Goal: Task Accomplishment & Management: Manage account settings

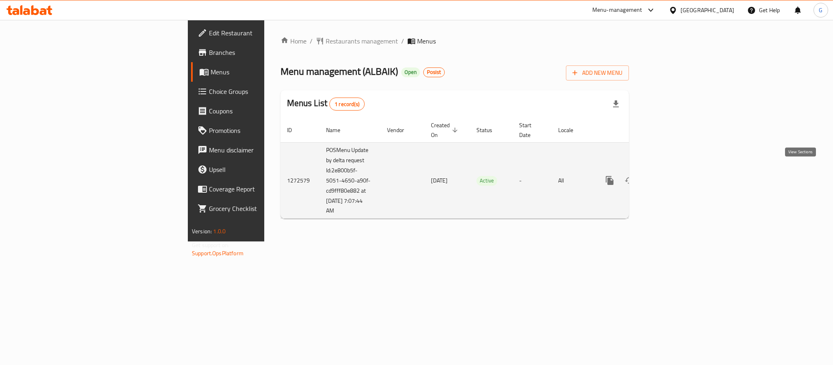
click at [673, 176] on icon "enhanced table" at bounding box center [669, 181] width 10 height 10
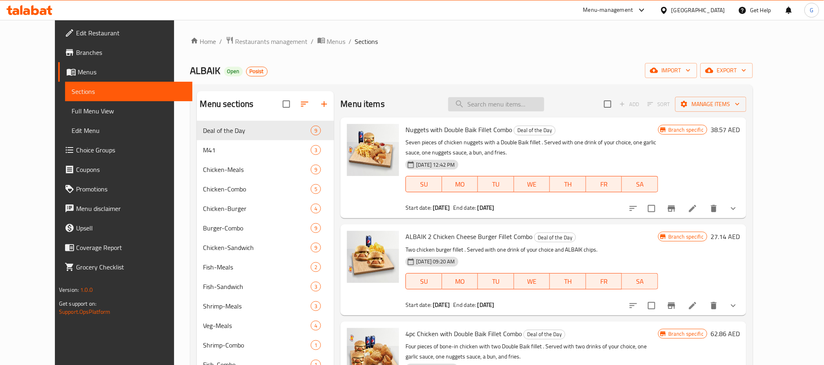
click at [509, 110] on input "search" at bounding box center [496, 104] width 96 height 14
paste input "Albaik Baikeez breast with single burger combo"
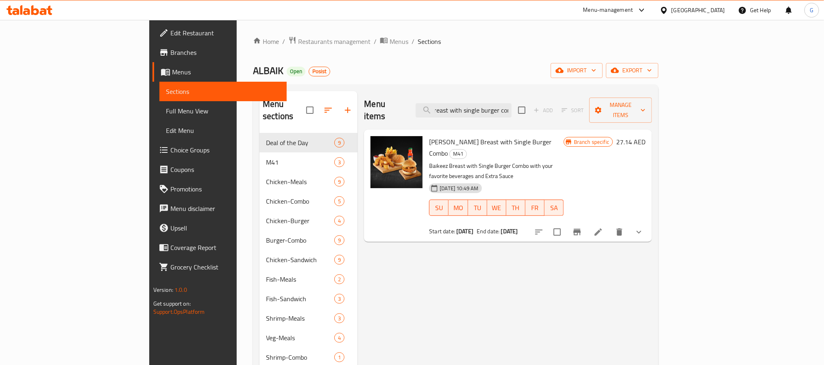
type input "Albaik Baikeez breast with single burger combo"
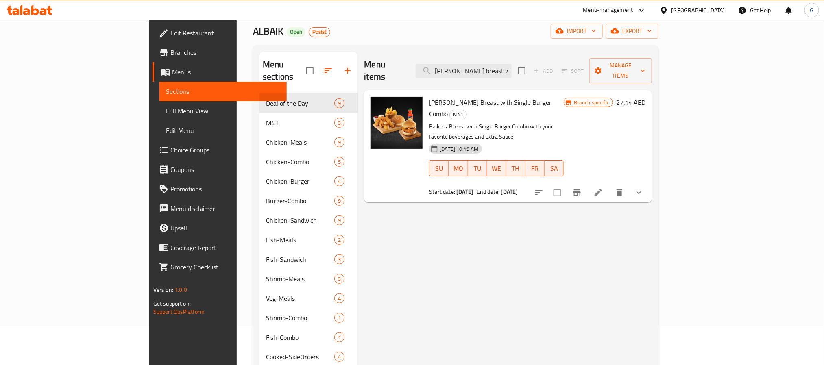
click at [652, 200] on div "Menu items Albaik Baikeez breast with single burger combo Add Sort Manage items…" at bounding box center [504, 269] width 294 height 435
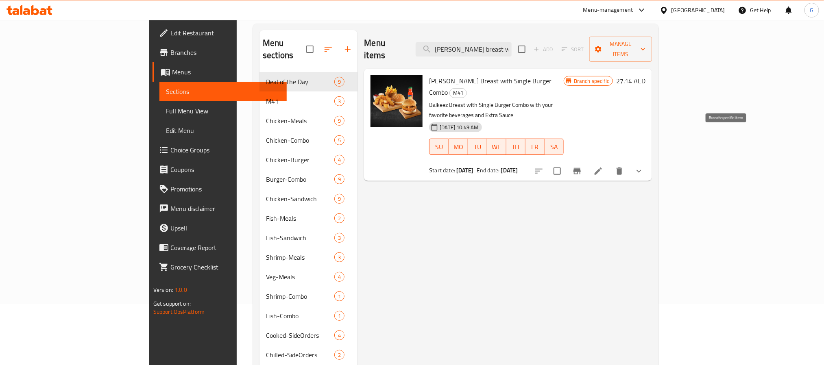
click at [582, 166] on icon "Branch-specific-item" at bounding box center [577, 171] width 10 height 10
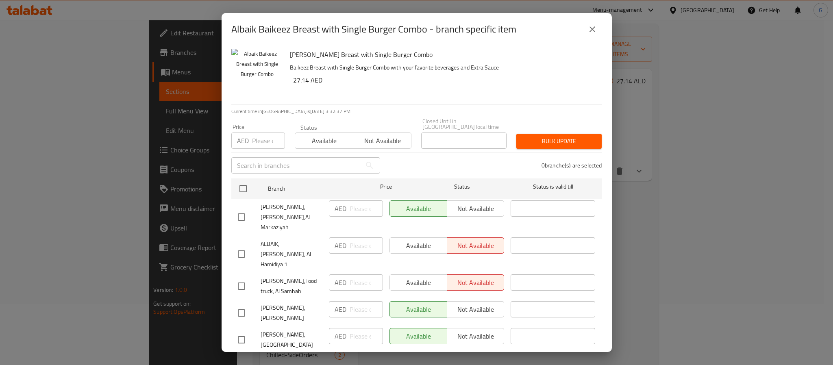
click at [279, 239] on span "ALBAIK, [PERSON_NAME], Al Hamidiya 1" at bounding box center [292, 254] width 62 height 30
copy span "ALBAIK, [PERSON_NAME], Al Hamidiya 1"
click at [275, 276] on span "[PERSON_NAME],Food truck, Al Samhah" at bounding box center [292, 286] width 62 height 20
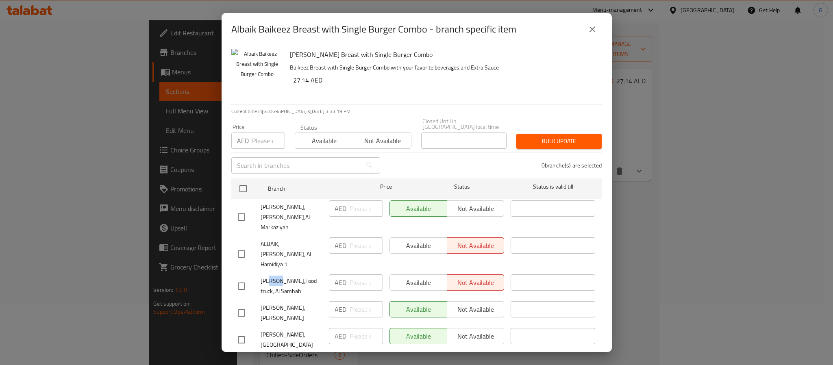
click at [275, 276] on span "[PERSON_NAME],Food truck, Al Samhah" at bounding box center [292, 286] width 62 height 20
copy span "[PERSON_NAME],Food truck, Al Samhah"
click at [589, 33] on icon "close" at bounding box center [593, 29] width 10 height 10
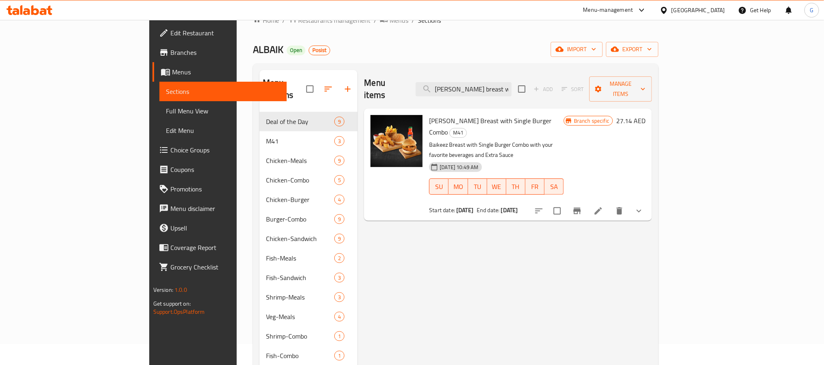
scroll to position [0, 0]
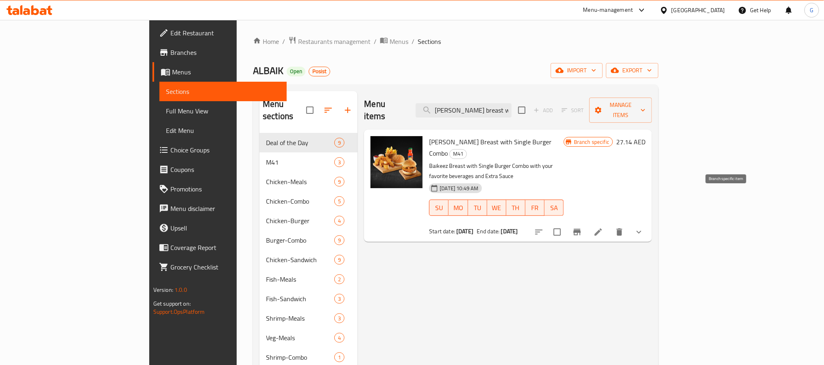
click at [582, 227] on icon "Branch-specific-item" at bounding box center [577, 232] width 10 height 10
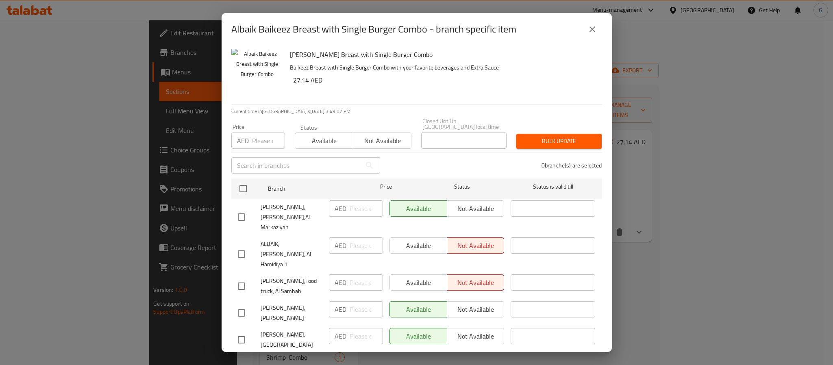
click at [268, 249] on span "ALBAIK, [PERSON_NAME], Al Hamidiya 1" at bounding box center [292, 254] width 62 height 30
click at [94, 62] on div "Albaik Baikeez Breast with Single Burger Combo - branch specific item Albaik Ba…" at bounding box center [416, 182] width 833 height 365
drag, startPoint x: 595, startPoint y: 29, endPoint x: 111, endPoint y: 102, distance: 489.3
click at [592, 29] on icon "close" at bounding box center [593, 29] width 10 height 10
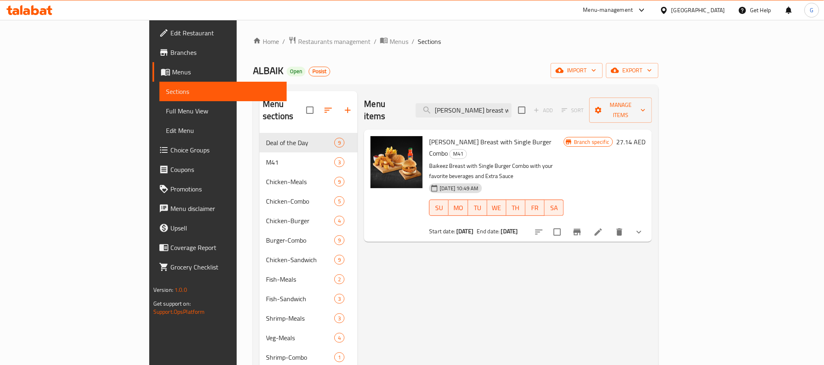
click at [170, 54] on span "Branches" at bounding box center [225, 53] width 110 height 10
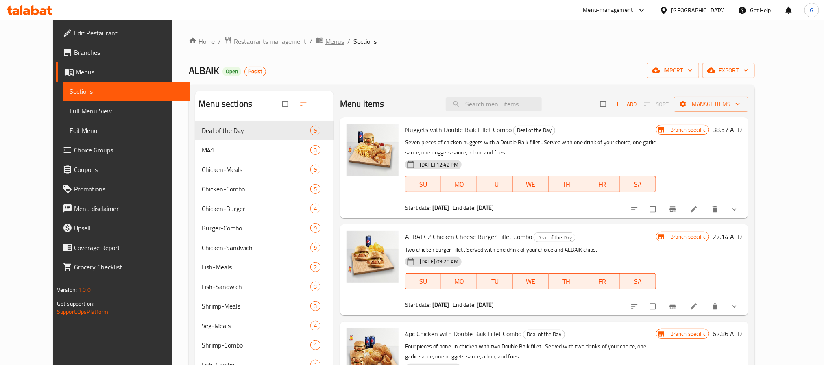
click at [325, 38] on span "Menus" at bounding box center [334, 42] width 19 height 10
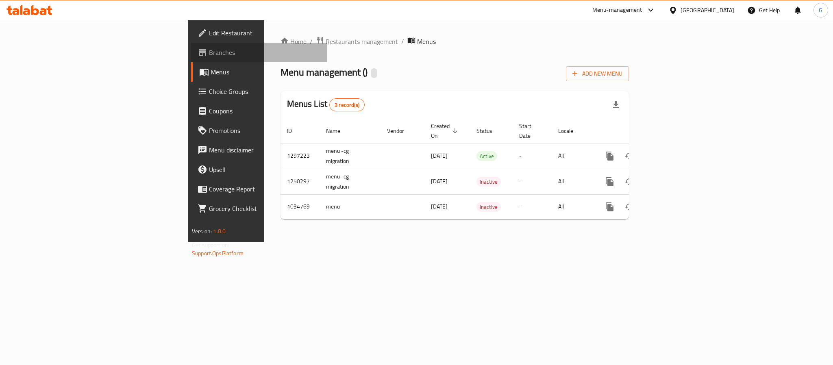
click at [209, 55] on span "Branches" at bounding box center [264, 53] width 111 height 10
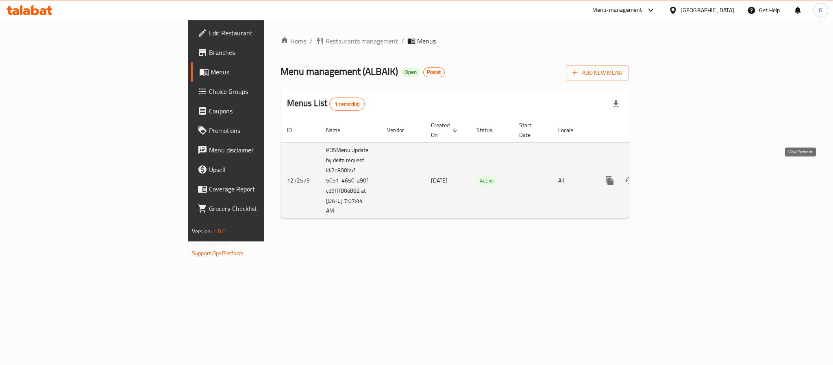
click at [673, 176] on icon "enhanced table" at bounding box center [669, 181] width 10 height 10
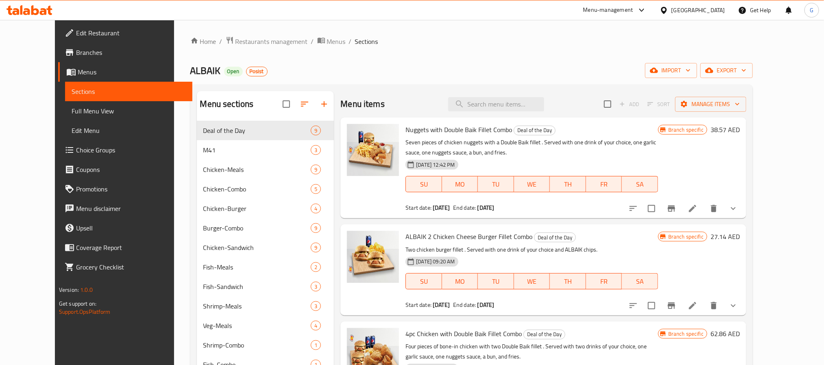
click at [477, 79] on div "Home / Restaurants management / Menus / Sections ALBAIK Open Posist import expo…" at bounding box center [471, 278] width 563 height 485
click at [504, 110] on input "search" at bounding box center [496, 104] width 96 height 14
paste input "[PERSON_NAME]"
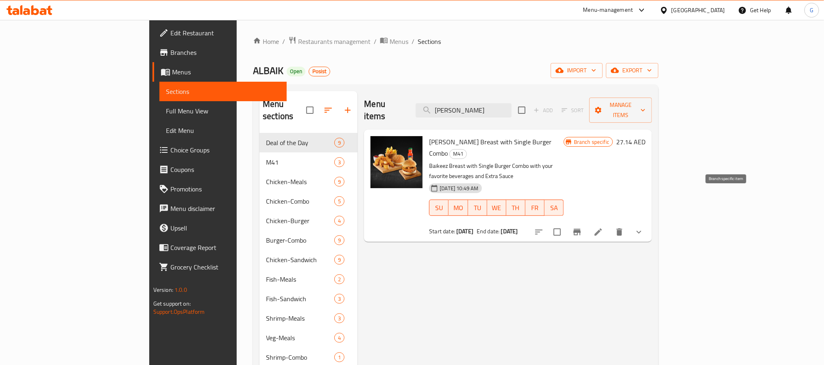
click at [581, 229] on icon "Branch-specific-item" at bounding box center [576, 232] width 7 height 7
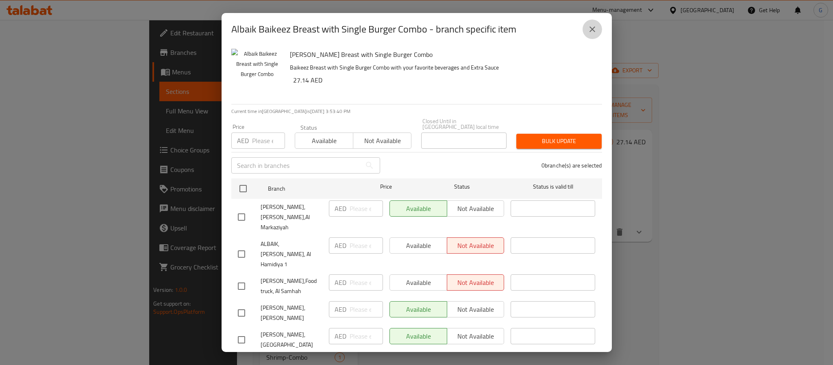
click at [592, 36] on button "close" at bounding box center [593, 30] width 20 height 20
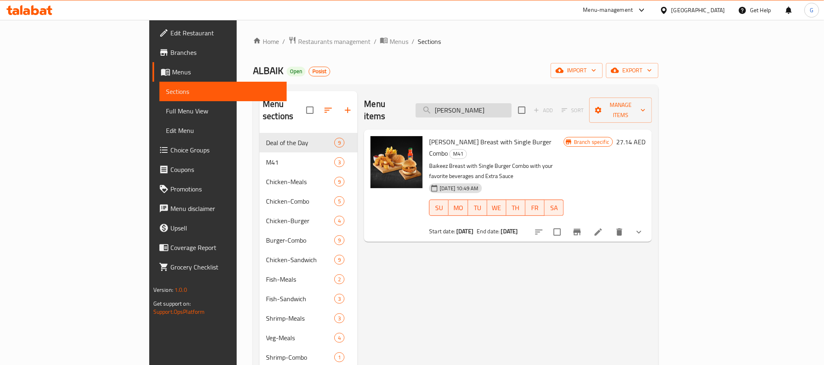
click at [503, 106] on input "[PERSON_NAME]" at bounding box center [464, 110] width 96 height 14
paste input "Baikeez Breast"
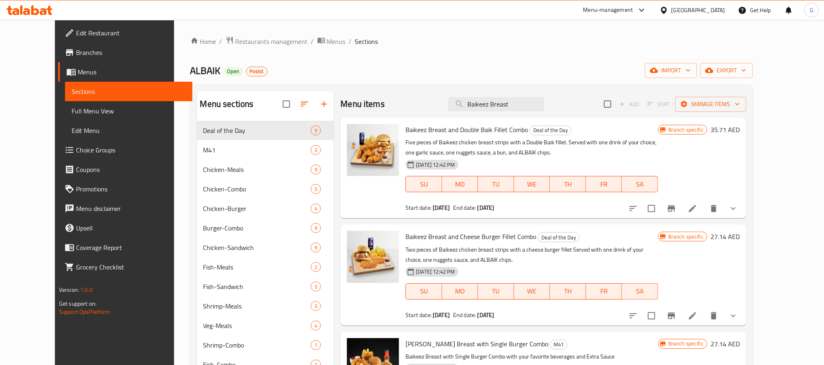
click at [520, 112] on div "Menu items Baikeez Breast Add Sort Manage items" at bounding box center [543, 104] width 406 height 26
click at [520, 107] on input "Baikeez Breast" at bounding box center [496, 104] width 96 height 14
paste input "and Double Baik filet Combo"
click at [520, 107] on input "Baikeez Breast" at bounding box center [496, 104] width 96 height 14
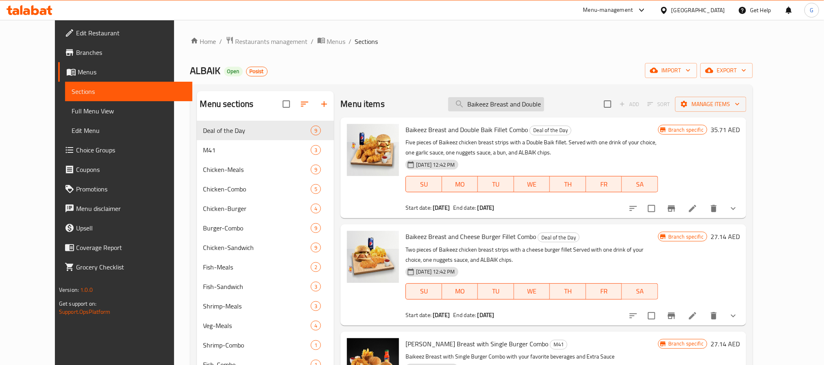
scroll to position [0, 46]
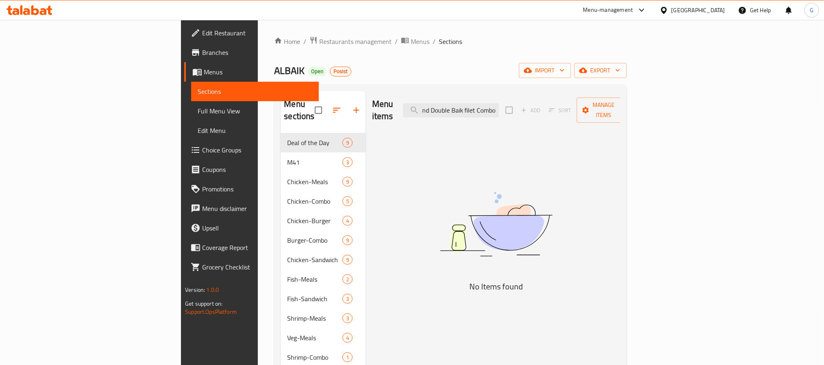
drag, startPoint x: 516, startPoint y: 107, endPoint x: 615, endPoint y: 108, distance: 98.4
click at [615, 108] on div "Menu items Baikeez Breast and Double Baik filet Combo Add Sort Manage items" at bounding box center [496, 110] width 248 height 39
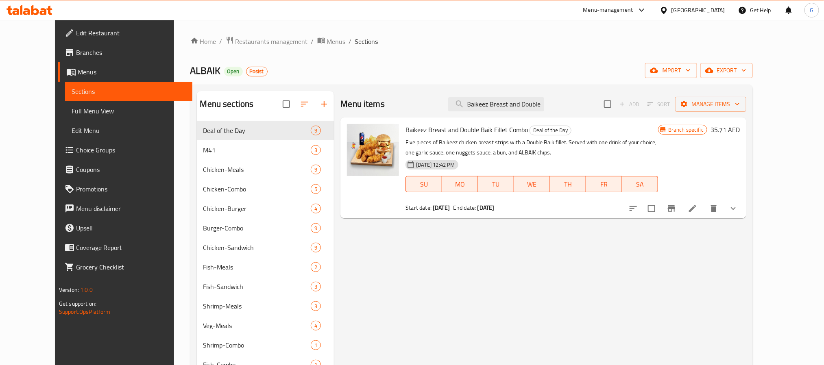
click at [675, 208] on icon "Branch-specific-item" at bounding box center [671, 208] width 7 height 7
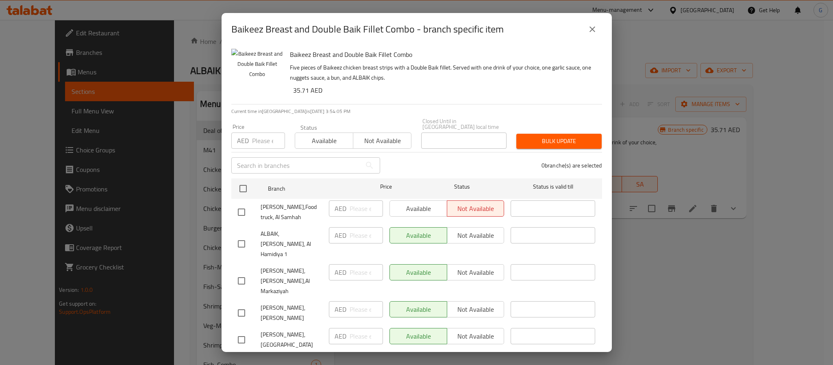
click at [592, 26] on icon "close" at bounding box center [593, 29] width 10 height 10
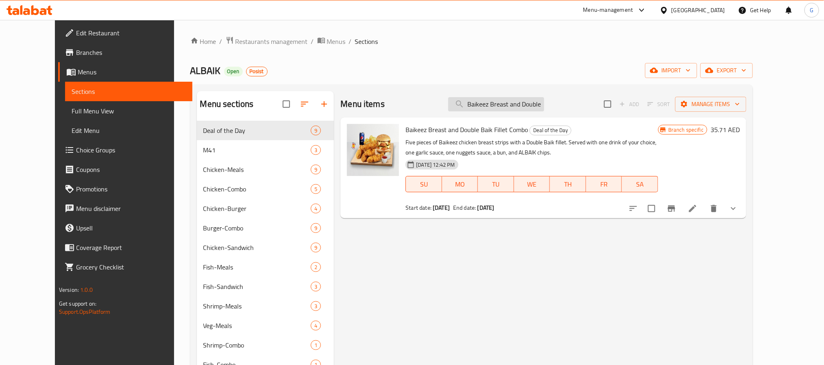
click at [533, 104] on input "Baikeez Breast and Double" at bounding box center [496, 104] width 96 height 14
paste input "breast and cheese burger fillet Combo"
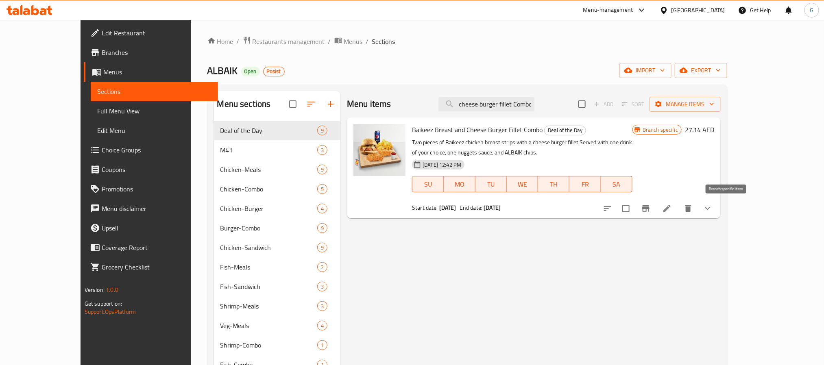
type input "Baikeez breast and cheese burger fillet Combo"
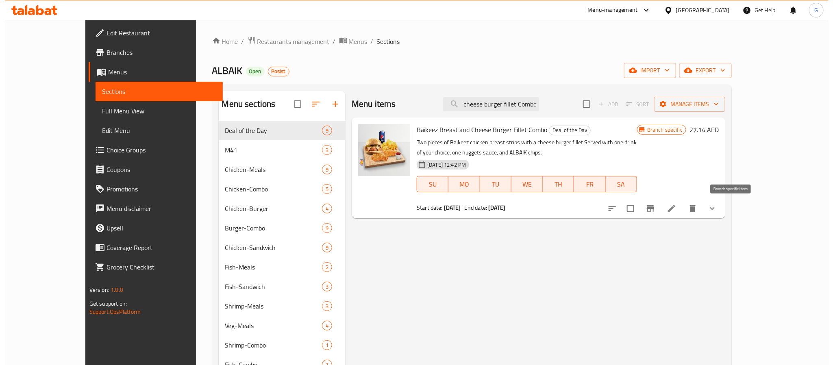
scroll to position [0, 0]
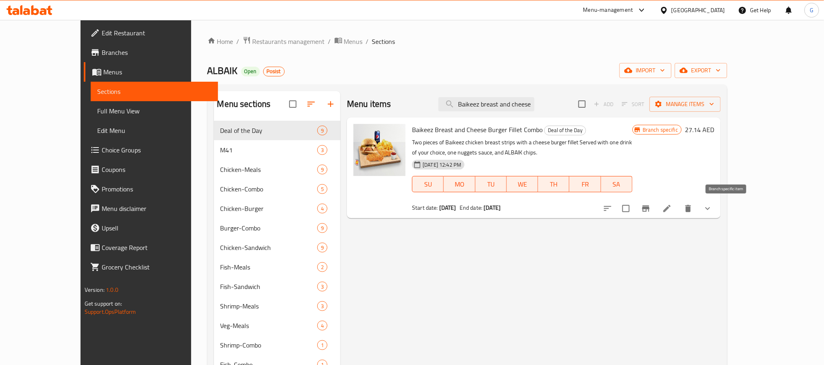
click at [655, 210] on button "Branch-specific-item" at bounding box center [646, 209] width 20 height 20
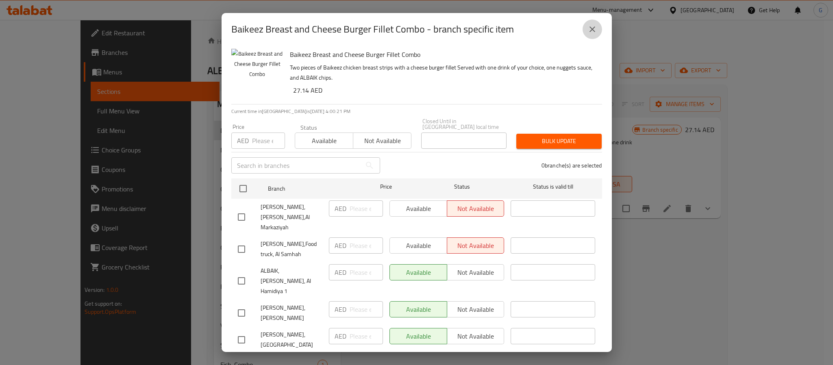
click at [586, 31] on button "close" at bounding box center [593, 30] width 20 height 20
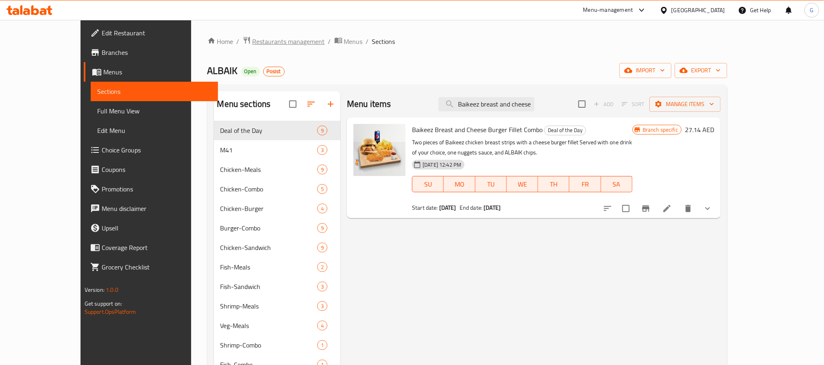
click at [252, 37] on span "Restaurants management" at bounding box center [288, 42] width 72 height 10
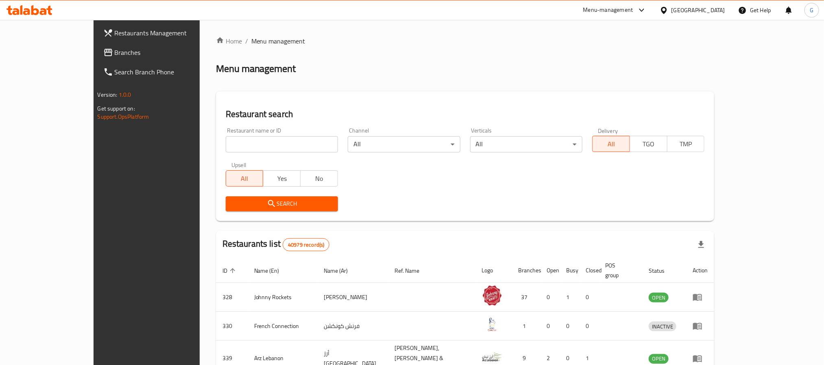
click at [237, 147] on div at bounding box center [412, 182] width 824 height 365
click at [234, 147] on input "search" at bounding box center [282, 144] width 112 height 16
paste input "623599"
type input "623599"
click button "Search" at bounding box center [282, 203] width 112 height 15
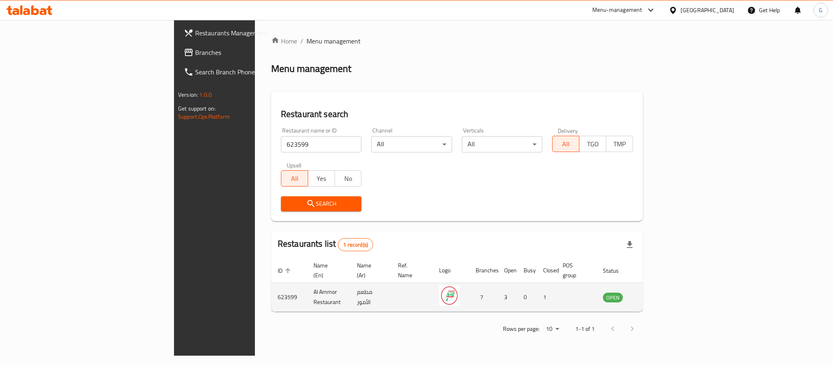
click at [667, 289] on td "enhanced table" at bounding box center [653, 297] width 28 height 29
click at [655, 294] on icon "enhanced table" at bounding box center [650, 297] width 9 height 7
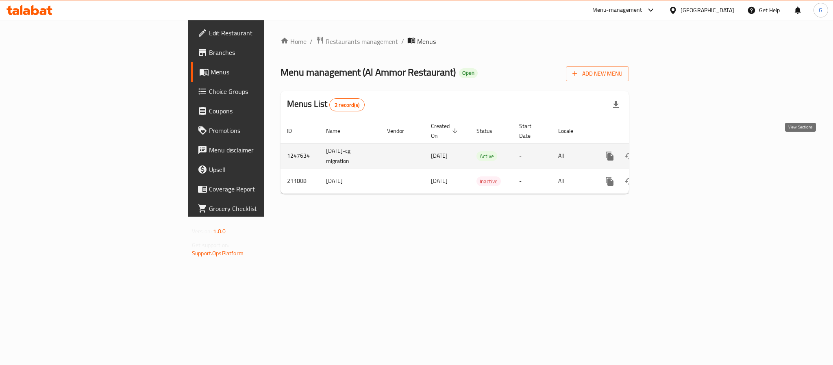
click at [672, 152] on icon "enhanced table" at bounding box center [668, 155] width 7 height 7
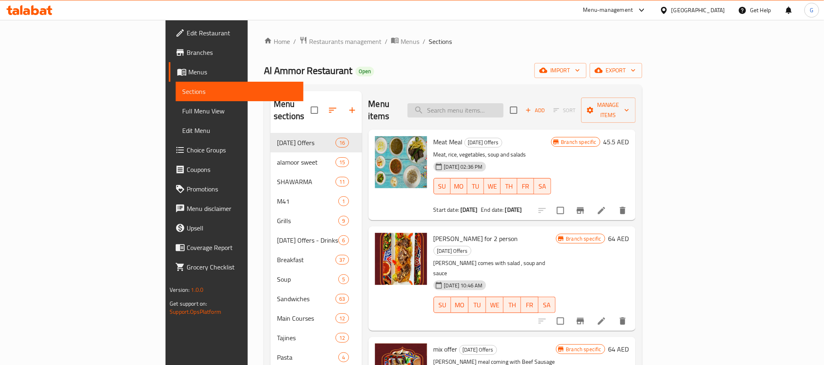
click at [503, 103] on input "search" at bounding box center [455, 110] width 96 height 14
paste input "Kraft With Honey Pie"
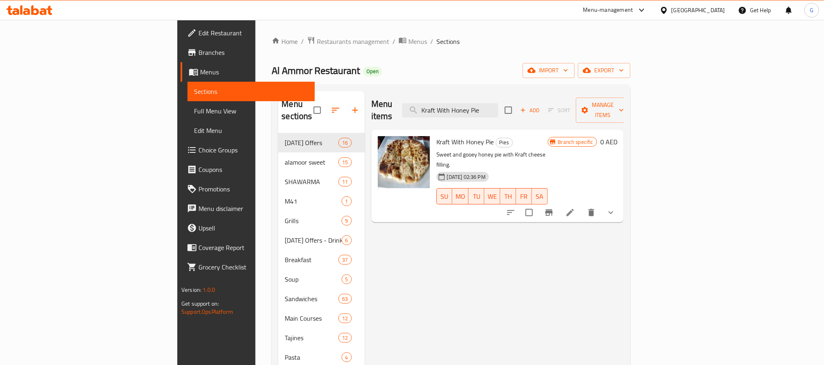
click at [620, 203] on button "show more" at bounding box center [611, 213] width 20 height 20
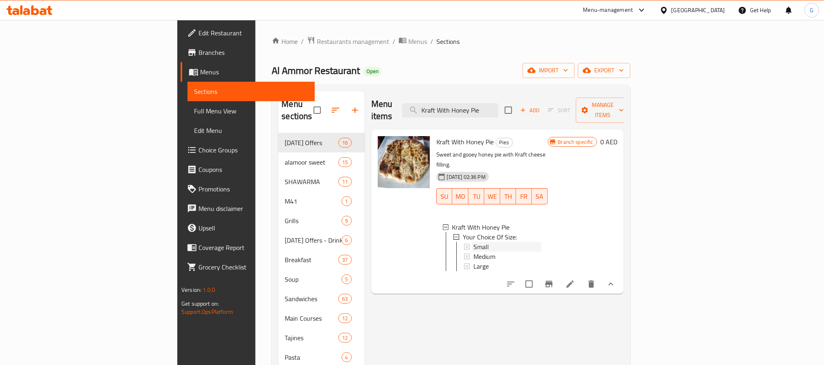
click at [541, 242] on div "Small" at bounding box center [507, 247] width 68 height 10
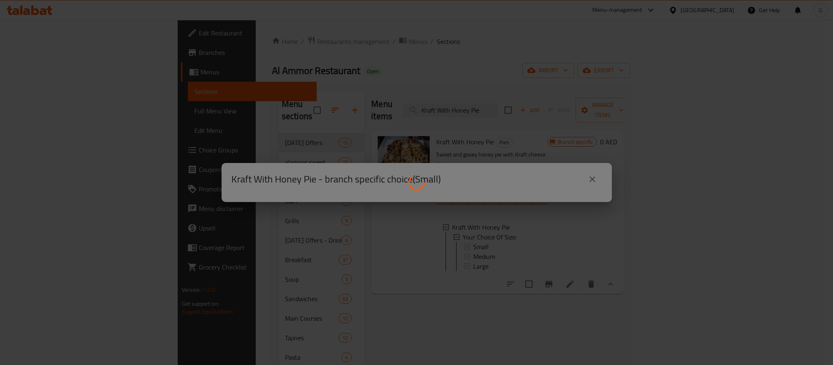
click at [591, 174] on div at bounding box center [416, 182] width 833 height 365
click at [599, 303] on div at bounding box center [416, 182] width 833 height 365
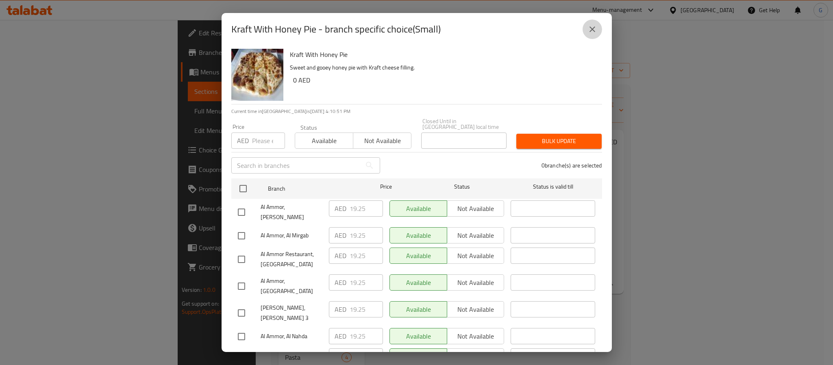
click at [587, 24] on button "close" at bounding box center [593, 30] width 20 height 20
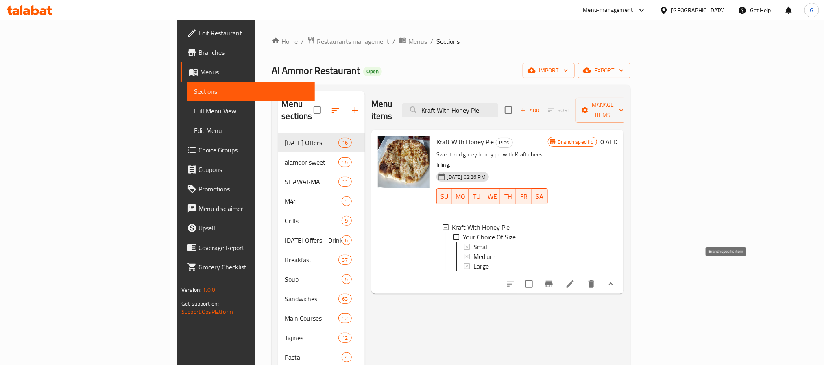
click at [553, 281] on icon "Branch-specific-item" at bounding box center [548, 284] width 7 height 7
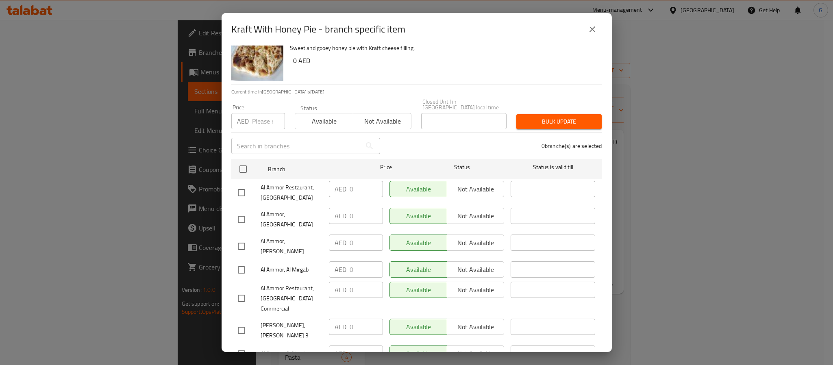
scroll to position [29, 0]
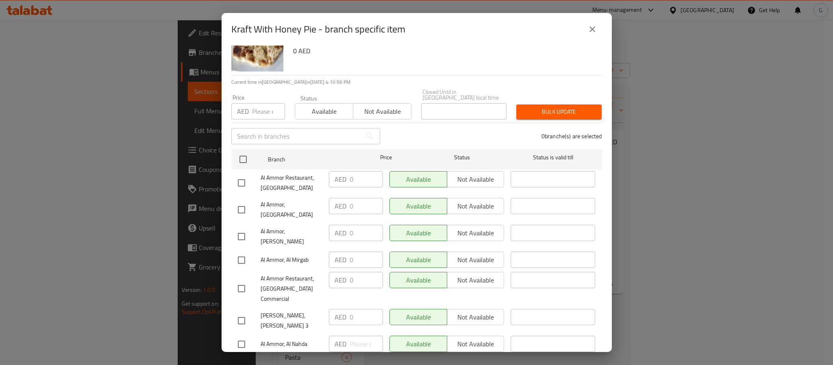
click at [591, 28] on icon "close" at bounding box center [593, 29] width 6 height 6
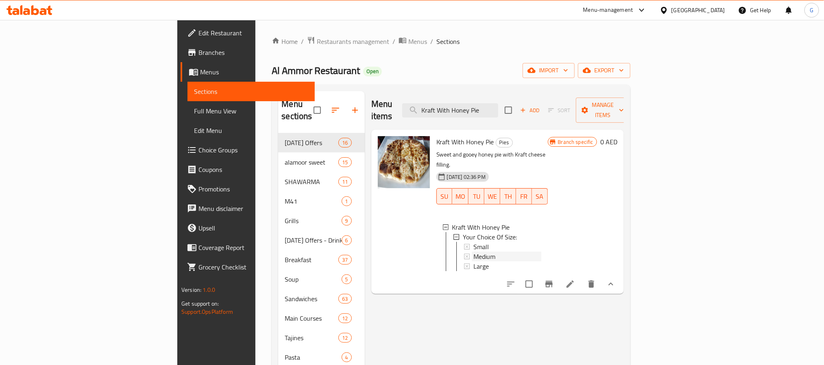
click at [473, 252] on span "Medium" at bounding box center [484, 257] width 22 height 10
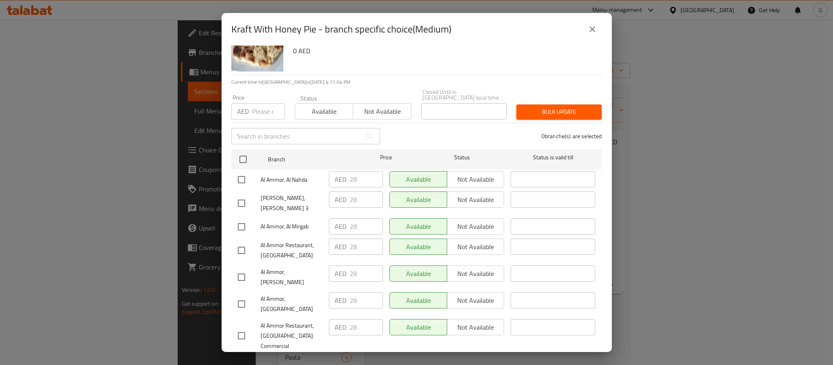
click at [581, 26] on div "Kraft With Honey Pie - branch specific choice(Medium)" at bounding box center [416, 30] width 371 height 20
click at [584, 26] on button "close" at bounding box center [593, 30] width 20 height 20
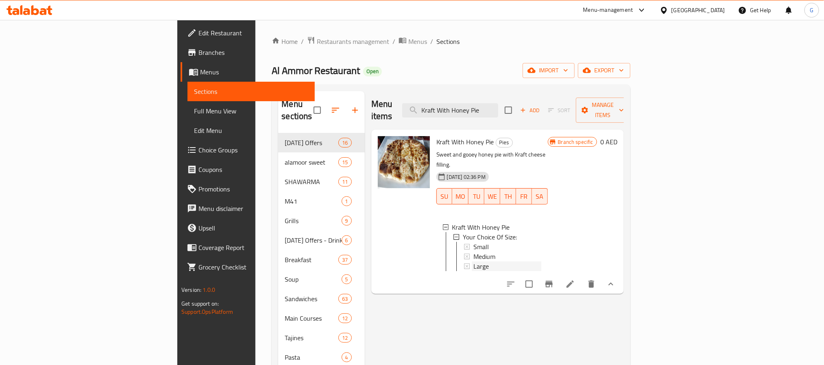
click at [518, 261] on div "Large" at bounding box center [507, 266] width 68 height 10
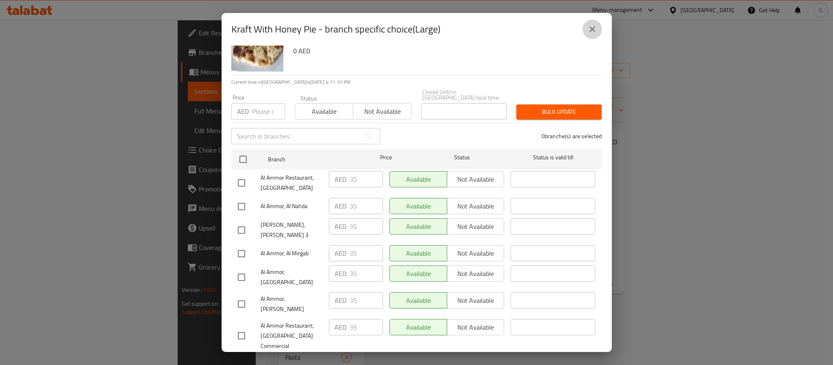
click at [590, 27] on icon "close" at bounding box center [593, 29] width 10 height 10
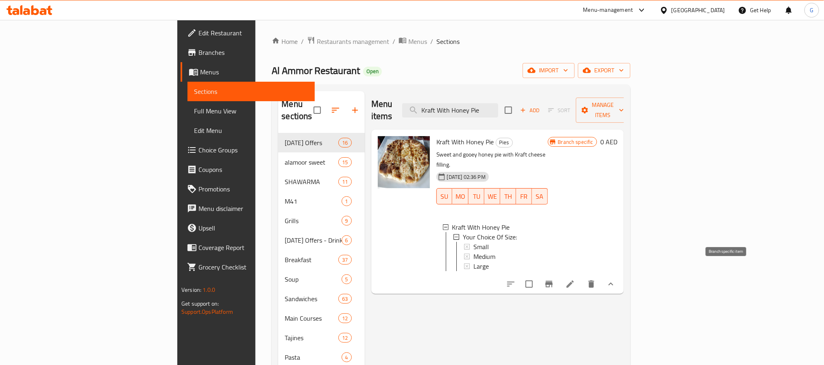
click at [554, 279] on icon "Branch-specific-item" at bounding box center [549, 284] width 10 height 10
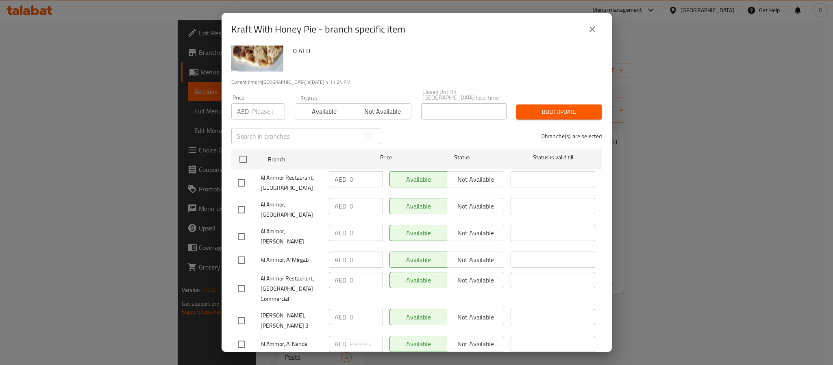
click at [584, 30] on button "close" at bounding box center [593, 30] width 20 height 20
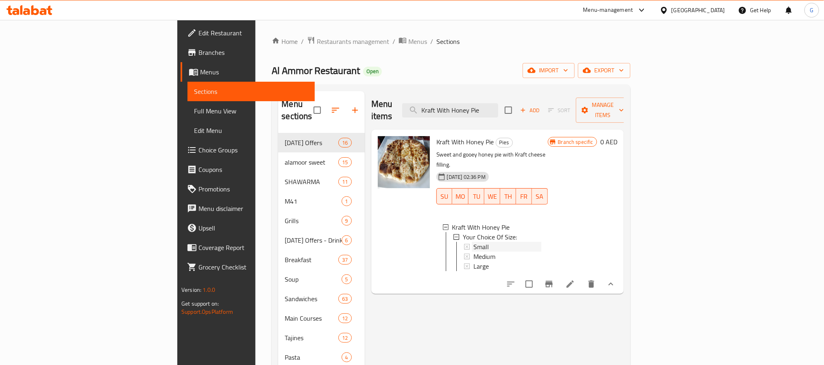
click at [541, 242] on div "Small" at bounding box center [507, 247] width 68 height 10
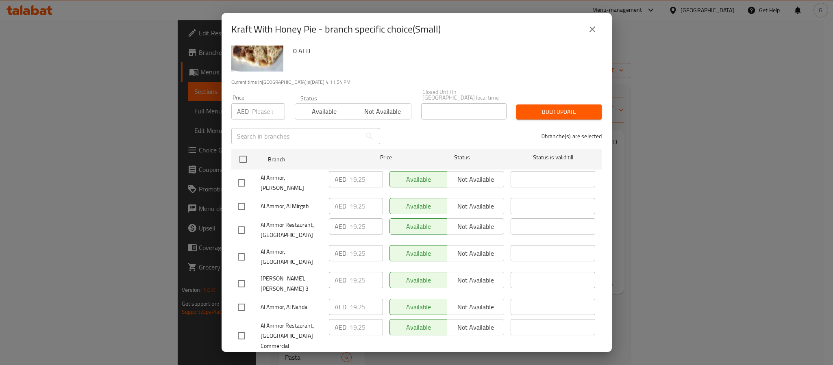
click at [592, 24] on icon "close" at bounding box center [593, 29] width 10 height 10
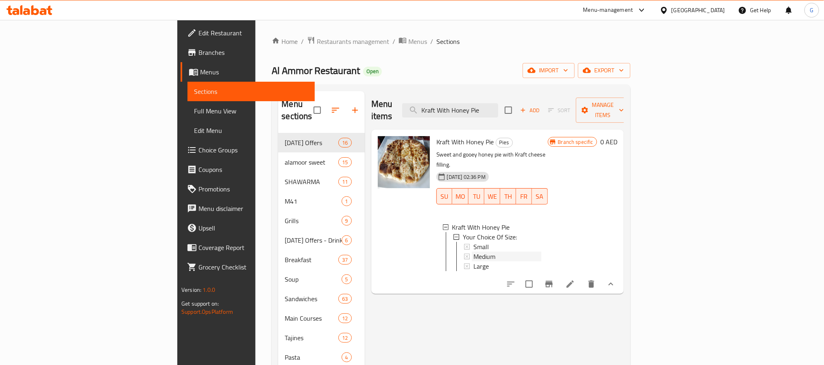
click at [473, 252] on div "Medium" at bounding box center [507, 257] width 68 height 10
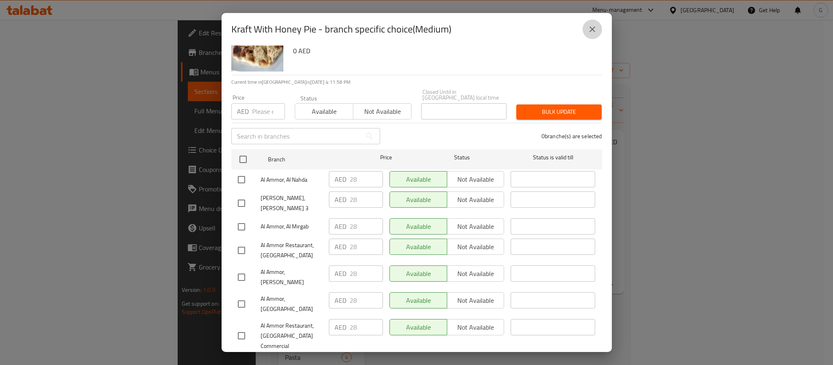
click at [585, 28] on button "close" at bounding box center [593, 30] width 20 height 20
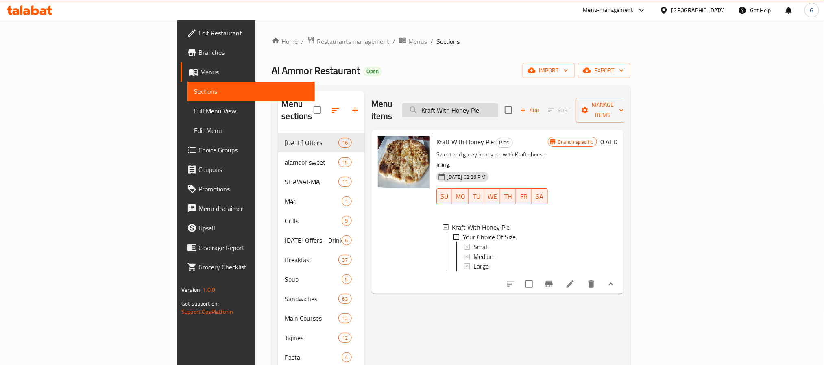
click at [493, 107] on input "Kraft With Honey Pie" at bounding box center [450, 110] width 96 height 14
paste input "Special Koshary"
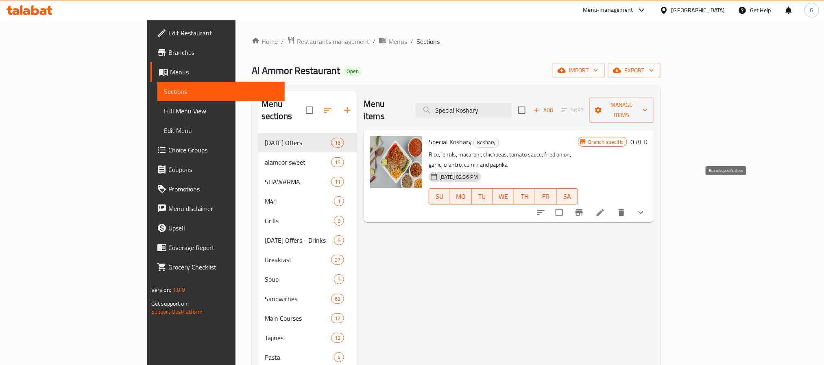
type input "Special Koshary"
click at [589, 203] on button "Branch-specific-item" at bounding box center [579, 213] width 20 height 20
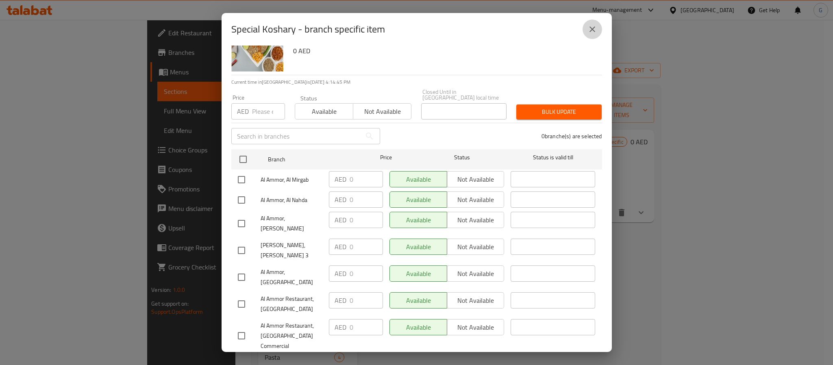
click at [594, 22] on button "close" at bounding box center [593, 30] width 20 height 20
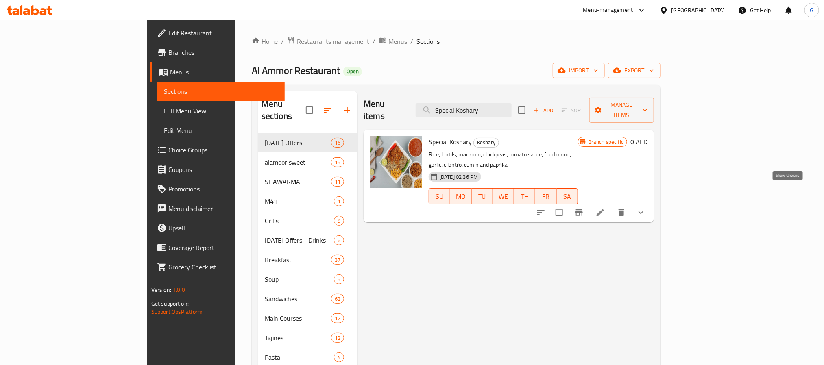
click at [646, 208] on icon "show more" at bounding box center [641, 213] width 10 height 10
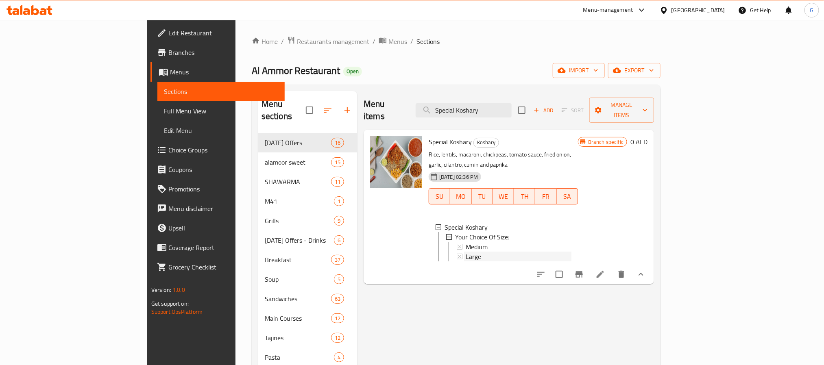
click at [571, 252] on div "Large" at bounding box center [519, 257] width 106 height 10
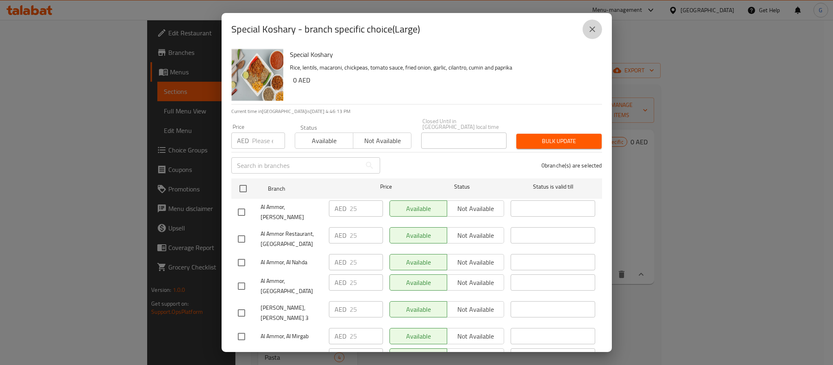
click at [587, 35] on button "close" at bounding box center [593, 30] width 20 height 20
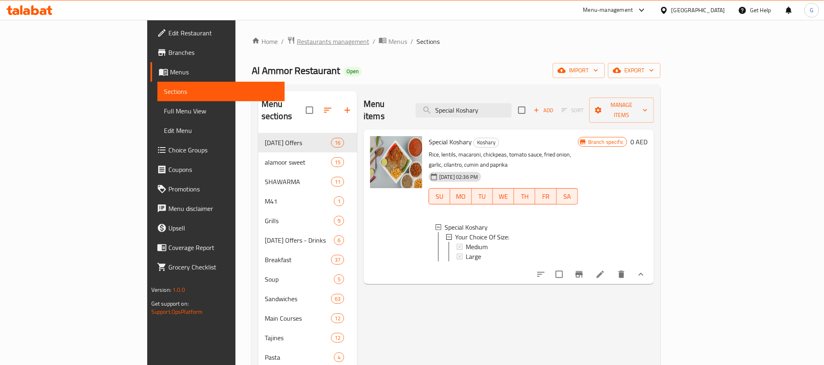
click at [297, 38] on span "Restaurants management" at bounding box center [333, 42] width 72 height 10
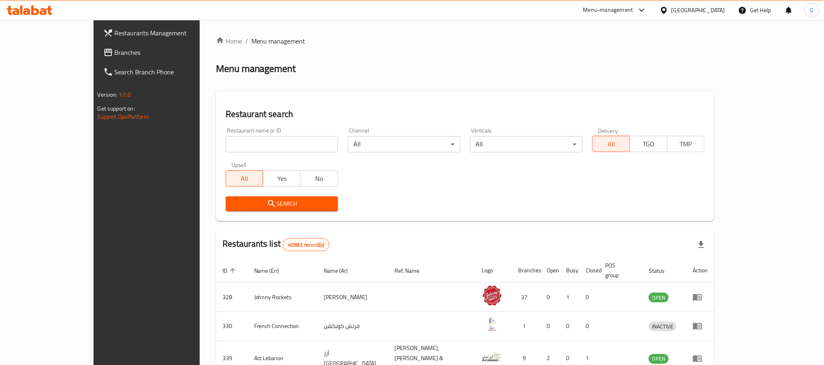
click at [226, 146] on input "search" at bounding box center [282, 144] width 112 height 16
paste input "7823"
type input "7823"
click button "Search" at bounding box center [282, 203] width 112 height 15
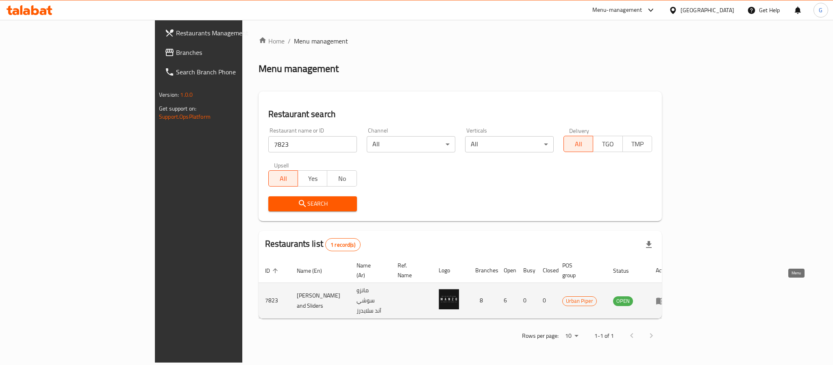
click at [665, 298] on icon "enhanced table" at bounding box center [660, 301] width 9 height 7
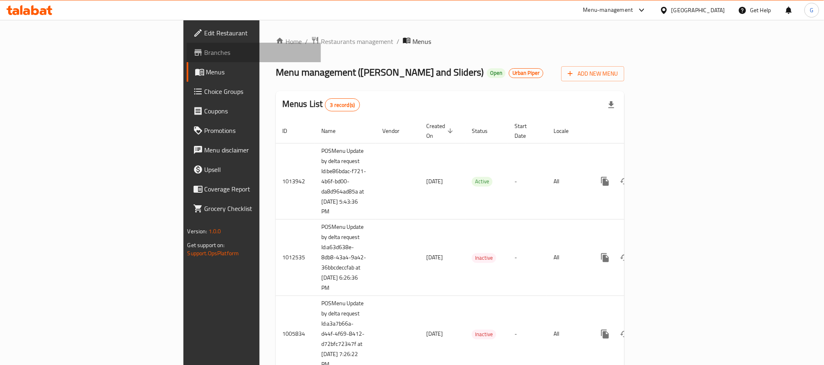
click at [205, 50] on span "Branches" at bounding box center [260, 53] width 110 height 10
